Goal: Task Accomplishment & Management: Manage account settings

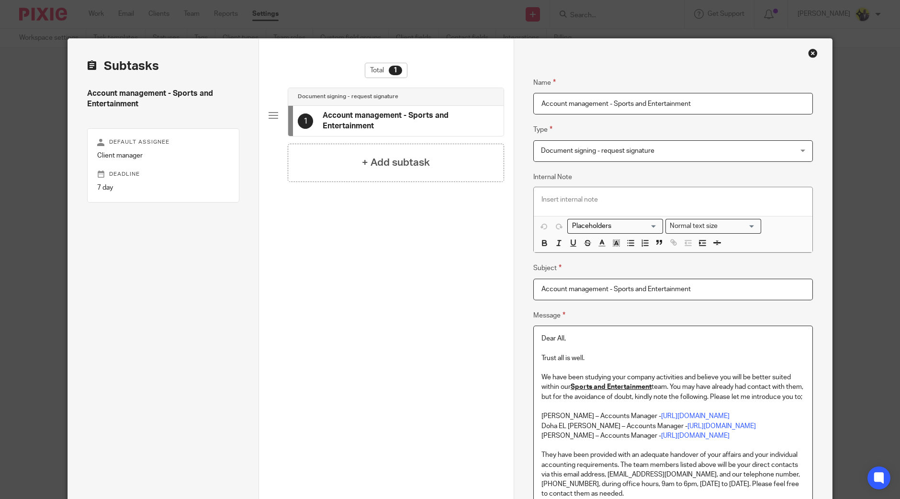
scroll to position [59, 0]
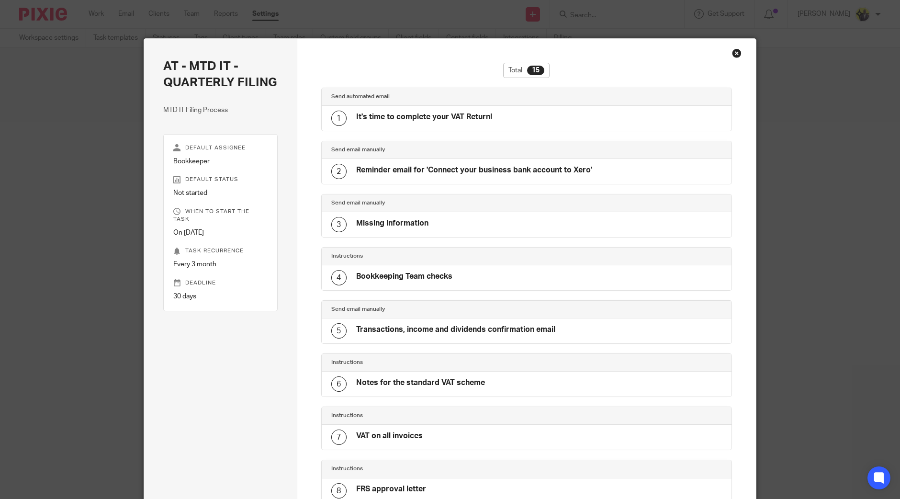
scroll to position [228, 0]
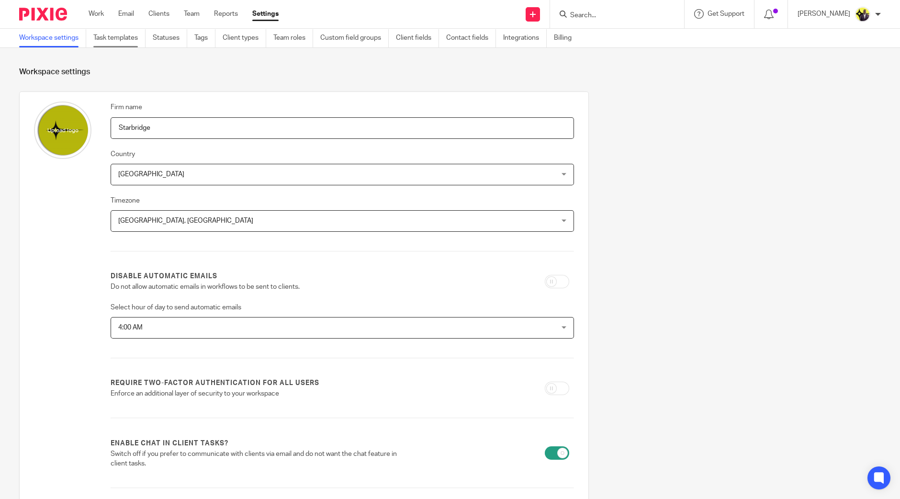
click at [126, 31] on link "Task templates" at bounding box center [119, 38] width 52 height 19
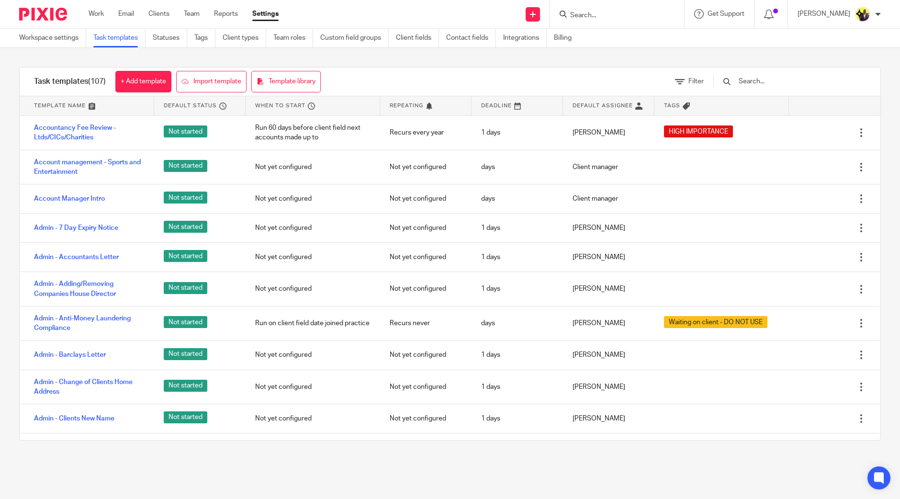
click at [780, 84] on input "text" at bounding box center [794, 81] width 112 height 11
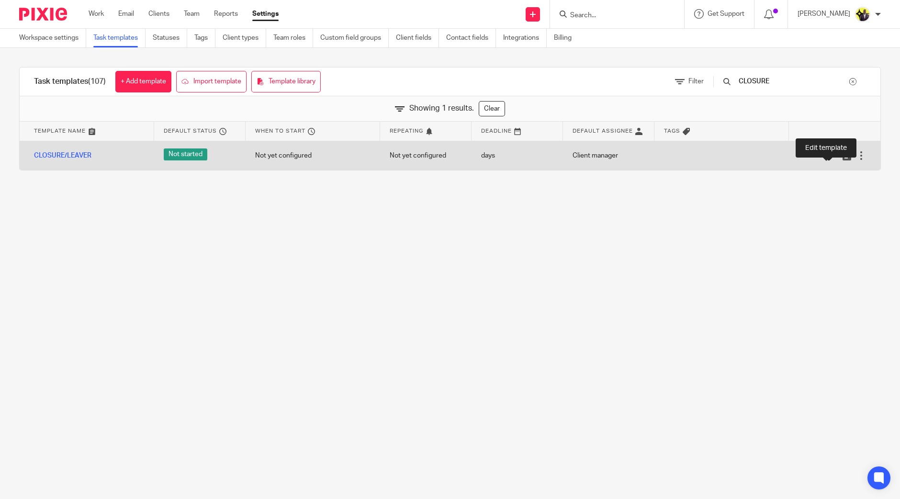
type input "CLOSURE"
click at [828, 155] on icon at bounding box center [833, 156] width 10 height 10
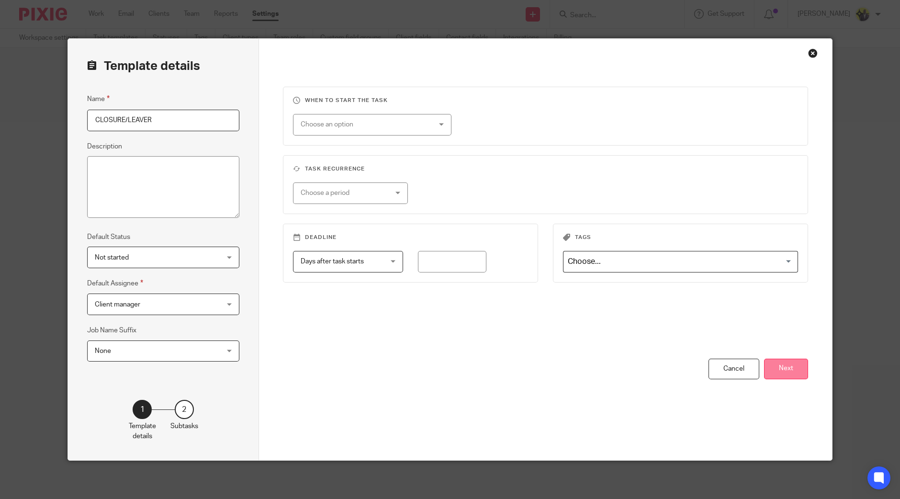
click at [784, 375] on button "Next" at bounding box center [786, 369] width 44 height 21
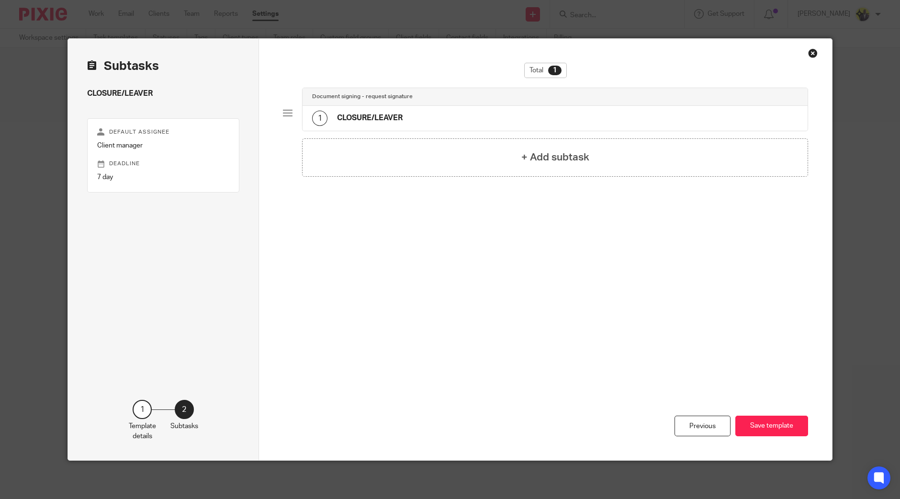
click at [405, 102] on div "Document signing - request signature" at bounding box center [555, 97] width 505 height 18
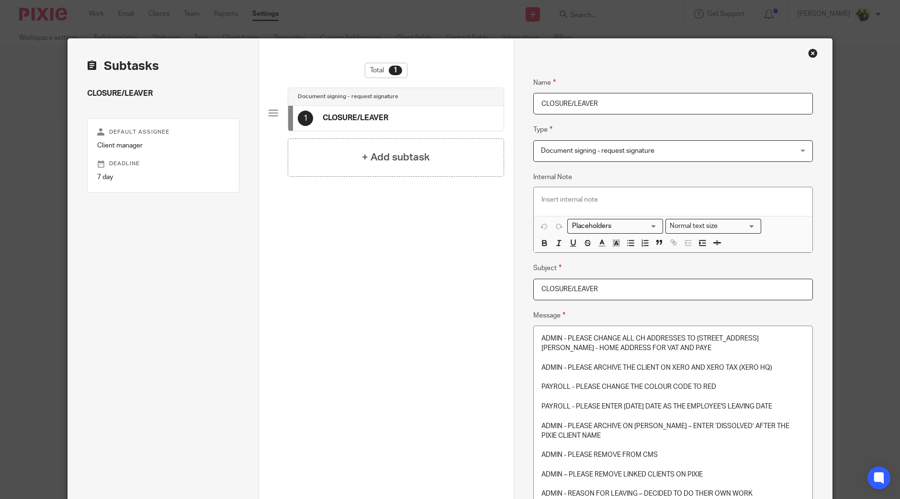
click at [622, 384] on p "PAYROLL - PLEASE CHANGE THE COLOUR CODE TO RED" at bounding box center [673, 387] width 263 height 10
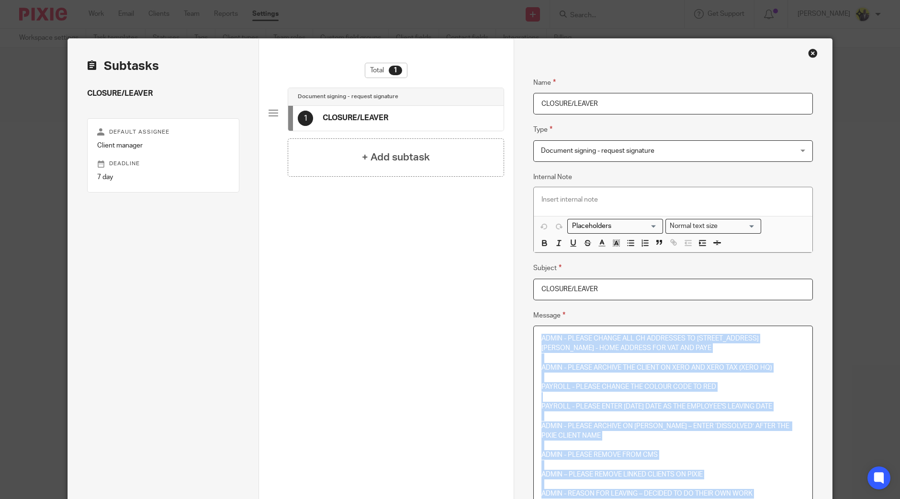
scroll to position [96, 0]
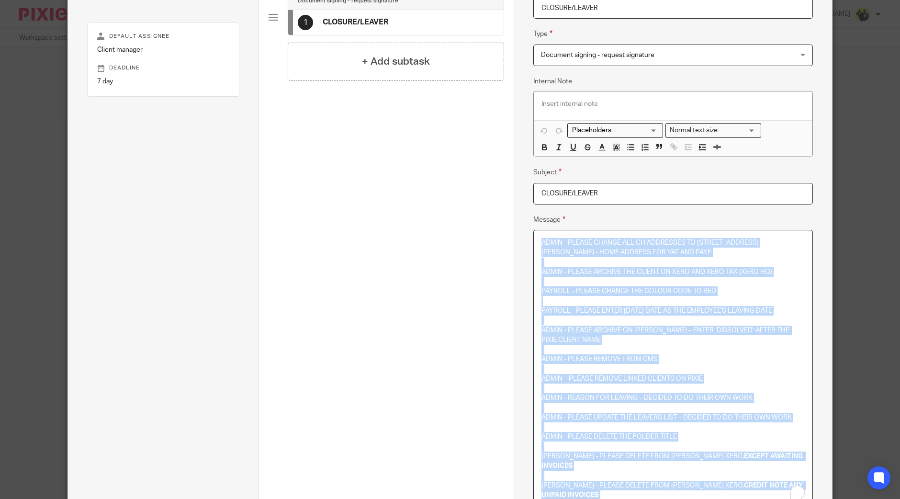
copy div "ADMIN - PLEASE CHANGE ALL CH ADDRESSES TO [STREET_ADDRESS][PERSON_NAME] - HOME …"
